Goal: Check status: Check status

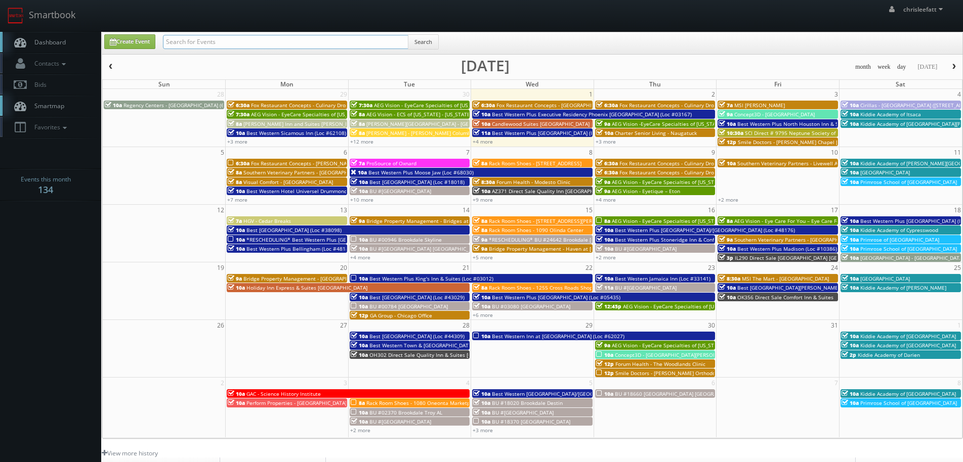
drag, startPoint x: 256, startPoint y: 37, endPoint x: 261, endPoint y: 37, distance: 5.1
click at [256, 37] on input "text" at bounding box center [285, 42] width 245 height 14
type input "64011"
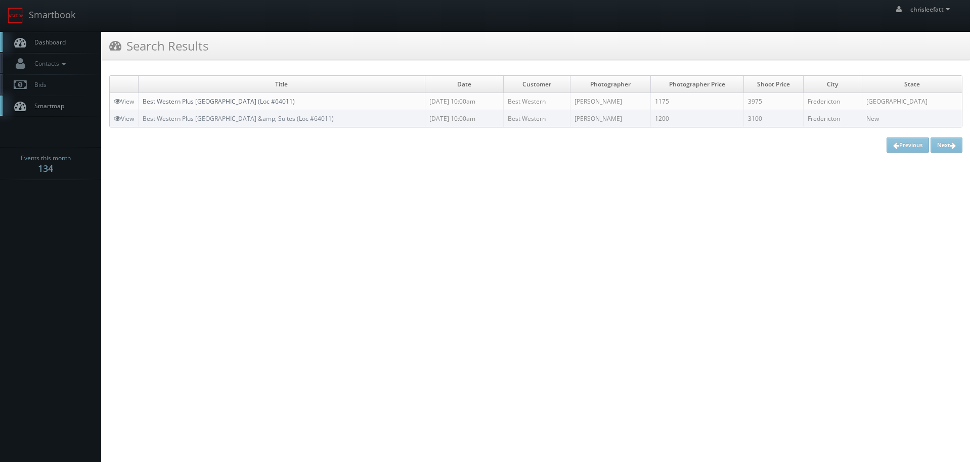
click at [244, 106] on td "Best Western Plus [GEOGRAPHIC_DATA] (Loc #64011)" at bounding box center [282, 101] width 287 height 17
click at [252, 102] on link "Best Western Plus [GEOGRAPHIC_DATA] (Loc #64011)" at bounding box center [219, 101] width 152 height 9
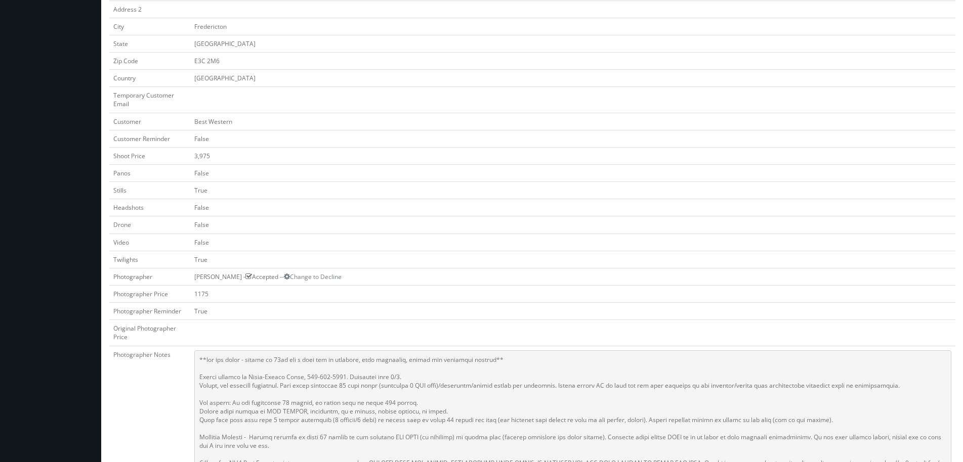
scroll to position [152, 0]
